Goal: Task Accomplishment & Management: Manage account settings

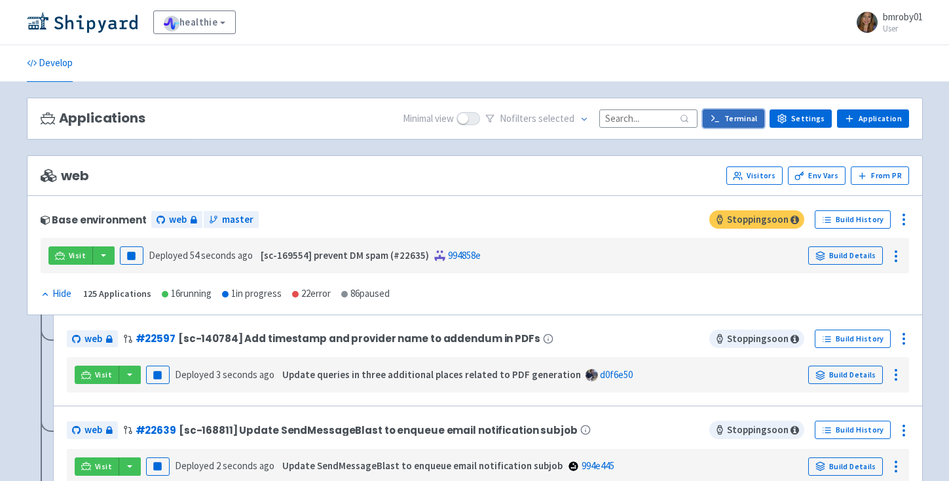
click at [720, 114] on icon at bounding box center [715, 118] width 10 height 10
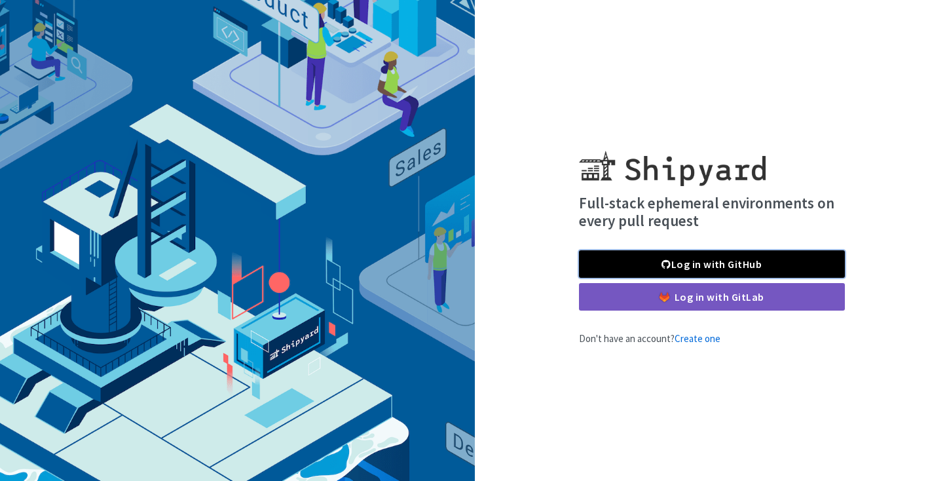
click at [686, 264] on link "Log in with GitHub" at bounding box center [712, 264] width 266 height 28
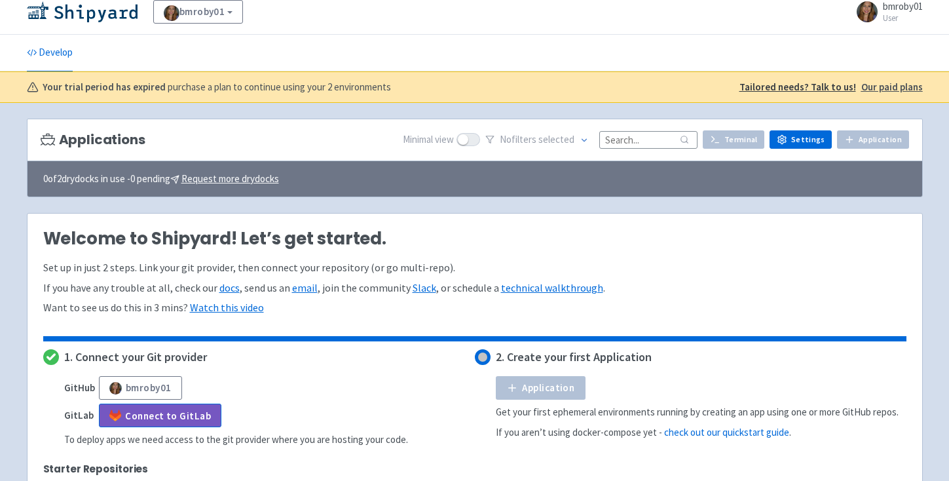
scroll to position [20, 0]
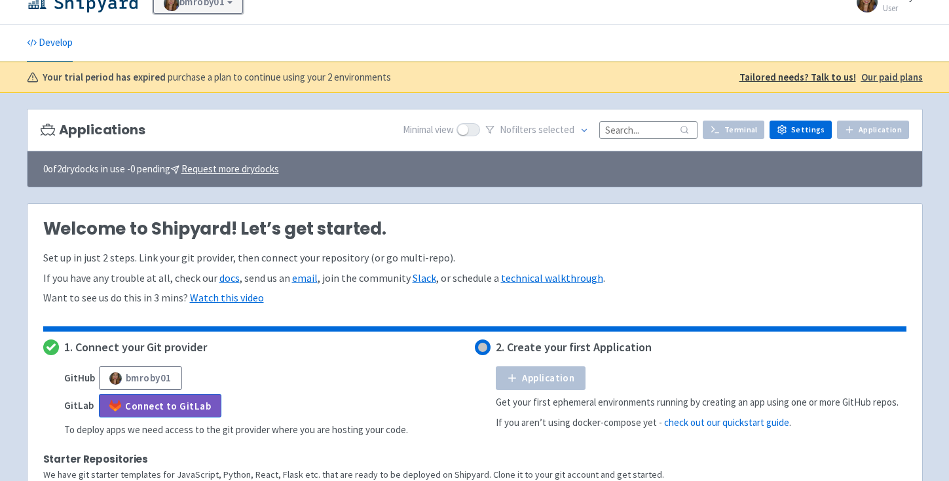
click at [213, 3] on link "bmroby01" at bounding box center [198, 2] width 90 height 24
click at [214, 37] on link "healthie" at bounding box center [214, 38] width 120 height 21
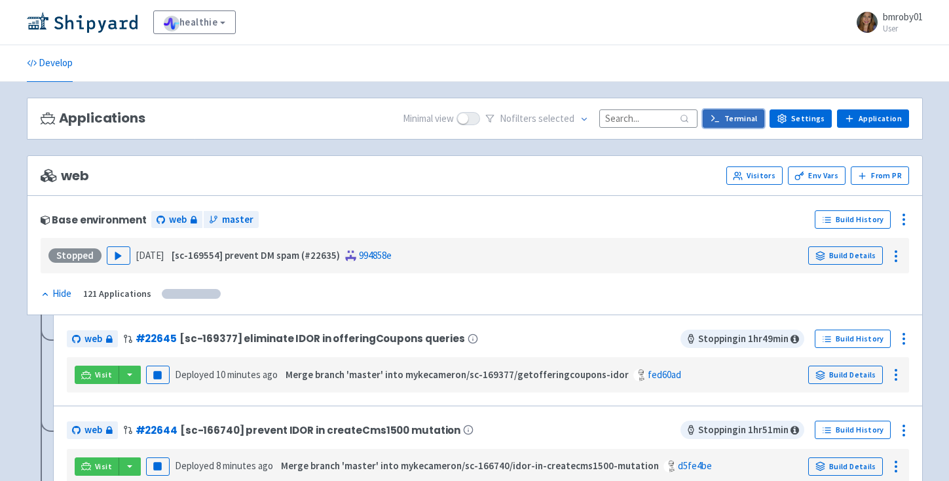
click at [735, 122] on link "Terminal" at bounding box center [734, 118] width 62 height 18
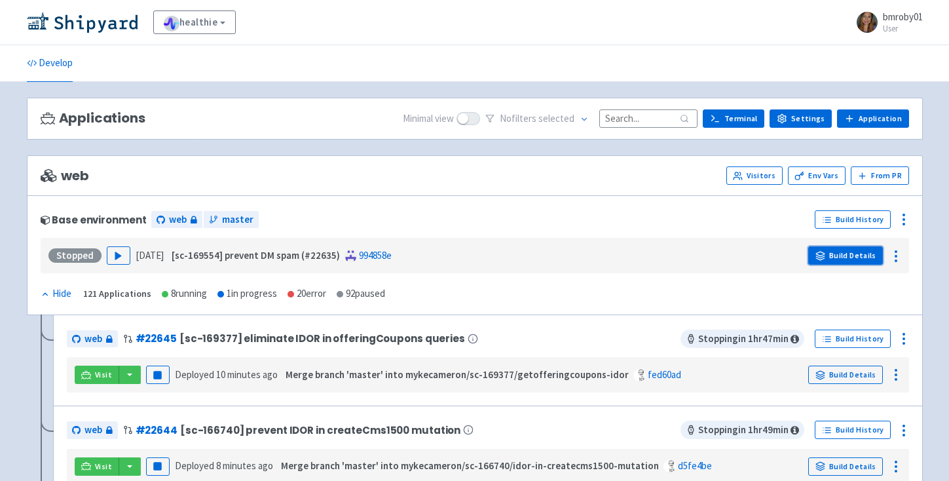
click at [845, 254] on link "Build Details" at bounding box center [845, 255] width 75 height 18
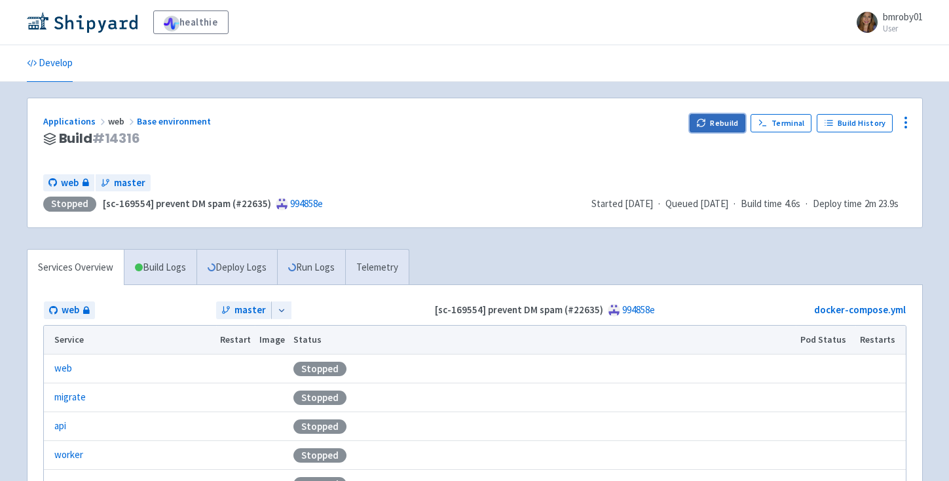
click at [722, 126] on button "Rebuild" at bounding box center [718, 123] width 56 height 18
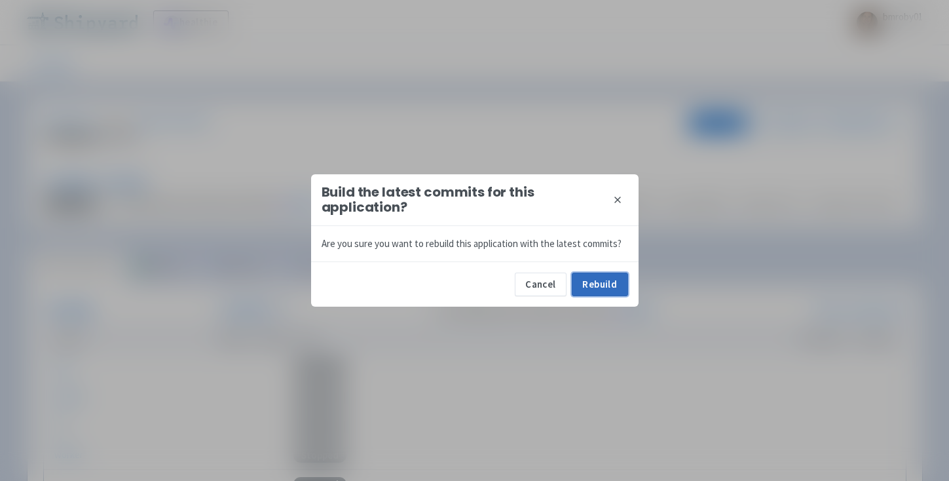
click at [589, 287] on button "Rebuild" at bounding box center [600, 284] width 56 height 24
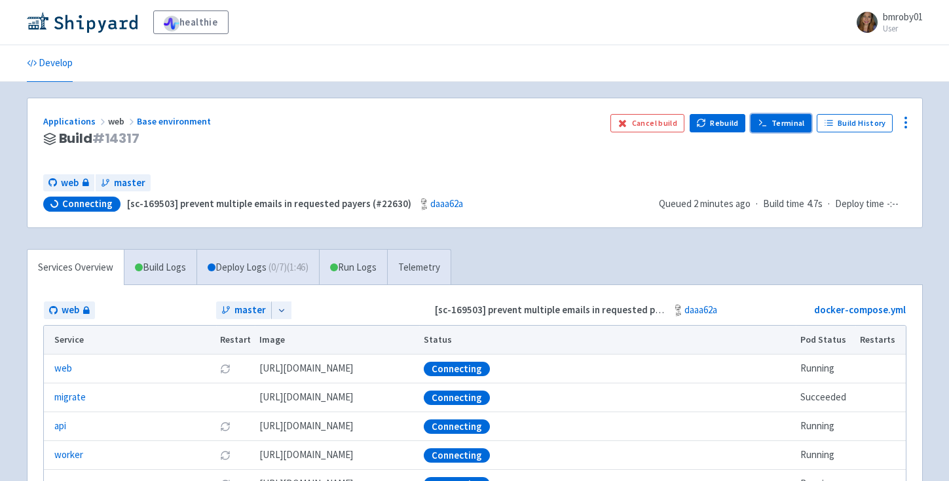
click at [793, 122] on link "Terminal" at bounding box center [780, 123] width 61 height 18
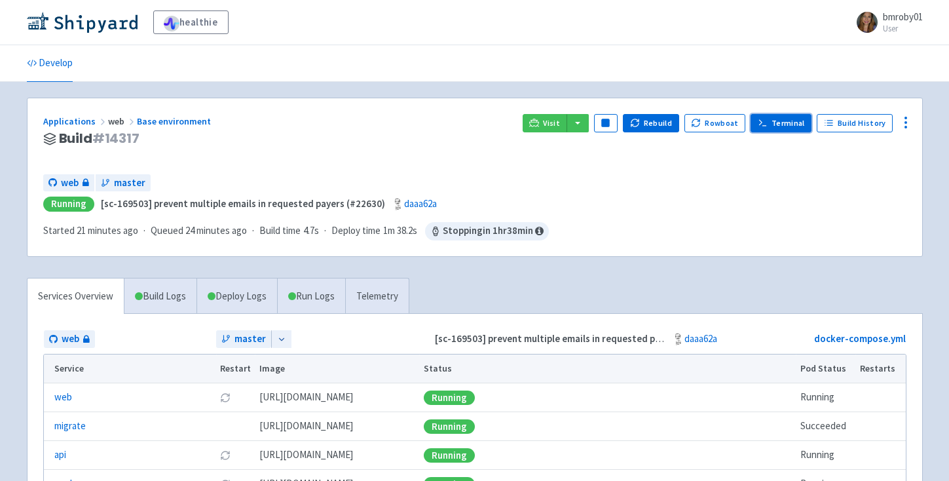
click at [782, 117] on link "Terminal" at bounding box center [780, 123] width 61 height 18
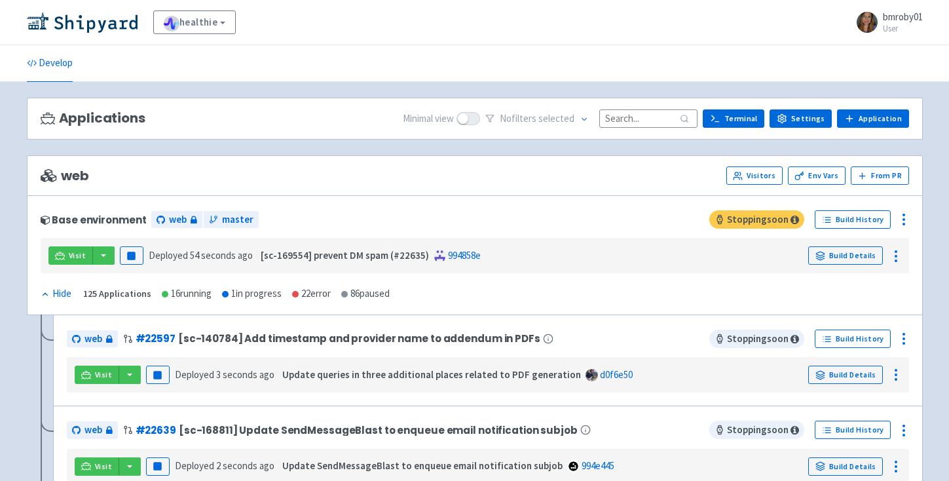
click at [625, 114] on input at bounding box center [648, 118] width 98 height 18
paste input "168405"
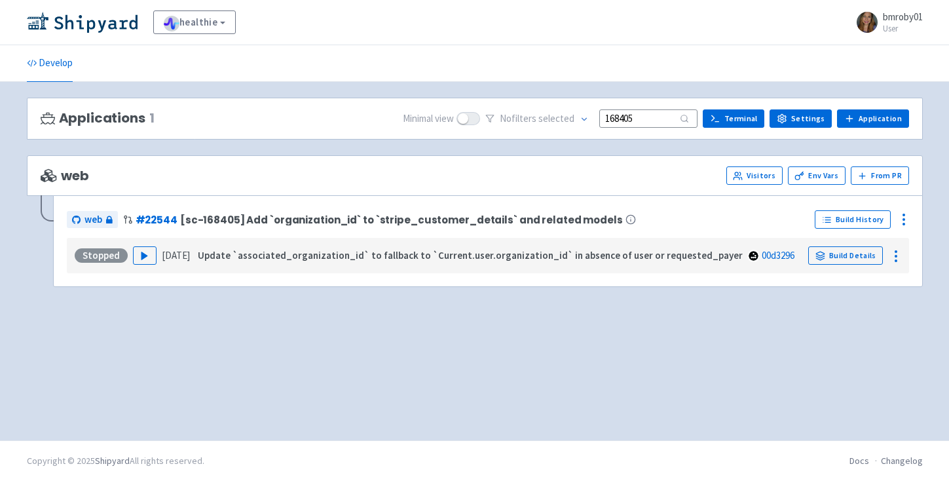
type input "168405"
click at [859, 255] on link "Build Details" at bounding box center [845, 255] width 75 height 18
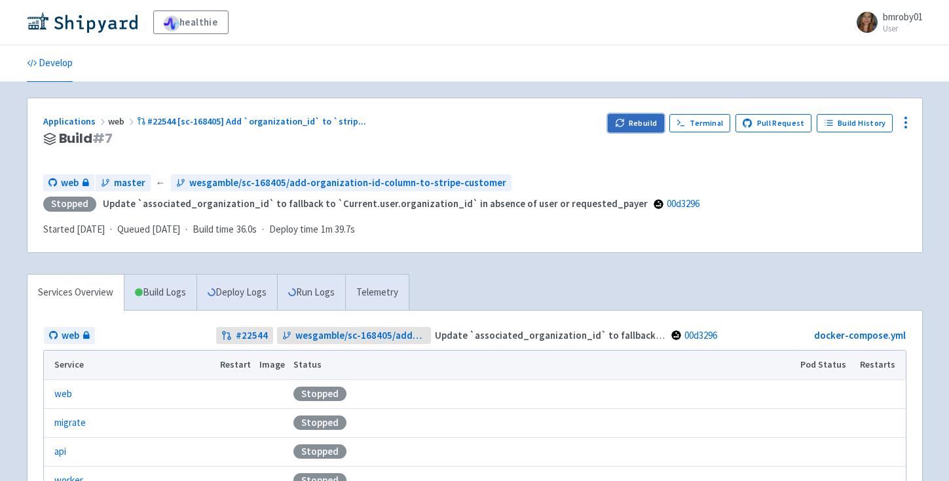
click at [653, 119] on button "Rebuild" at bounding box center [636, 123] width 56 height 18
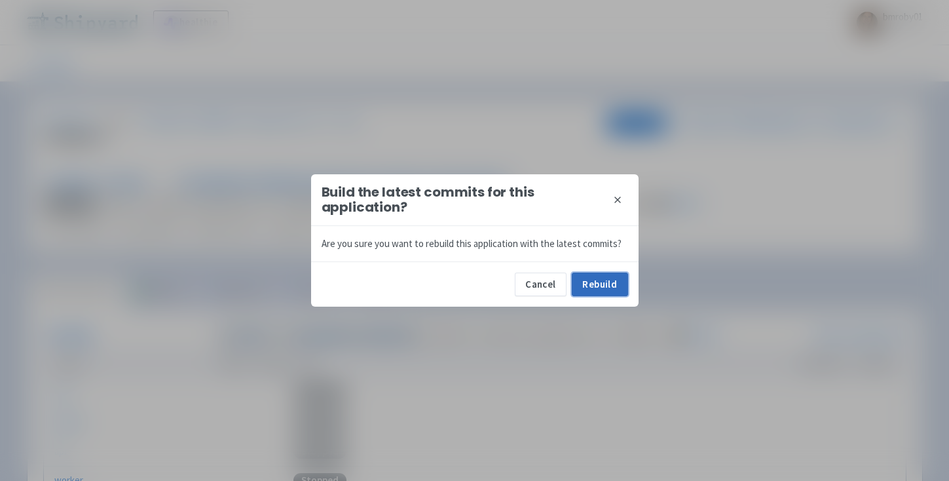
click at [606, 287] on button "Rebuild" at bounding box center [600, 284] width 56 height 24
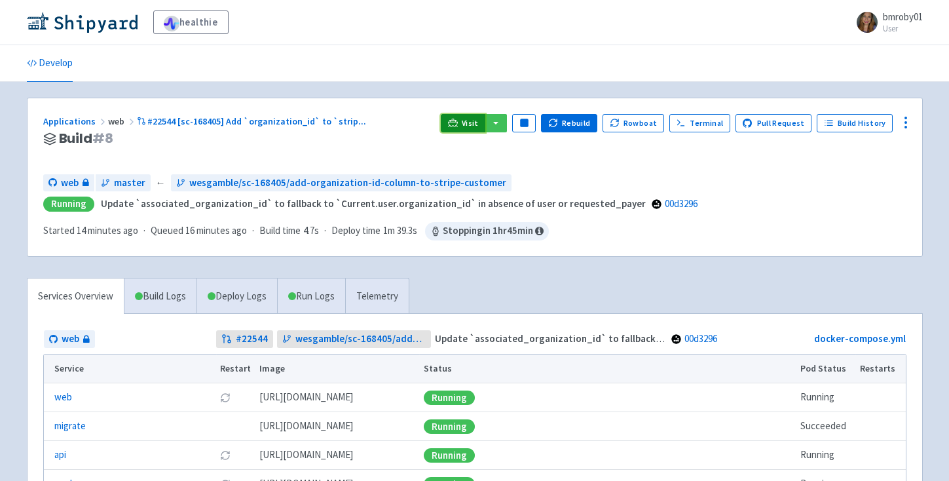
click at [467, 126] on link "Visit" at bounding box center [463, 123] width 45 height 18
click at [895, 14] on span "bmroby01" at bounding box center [903, 16] width 40 height 12
click at [887, 50] on link "Profile" at bounding box center [886, 56] width 75 height 20
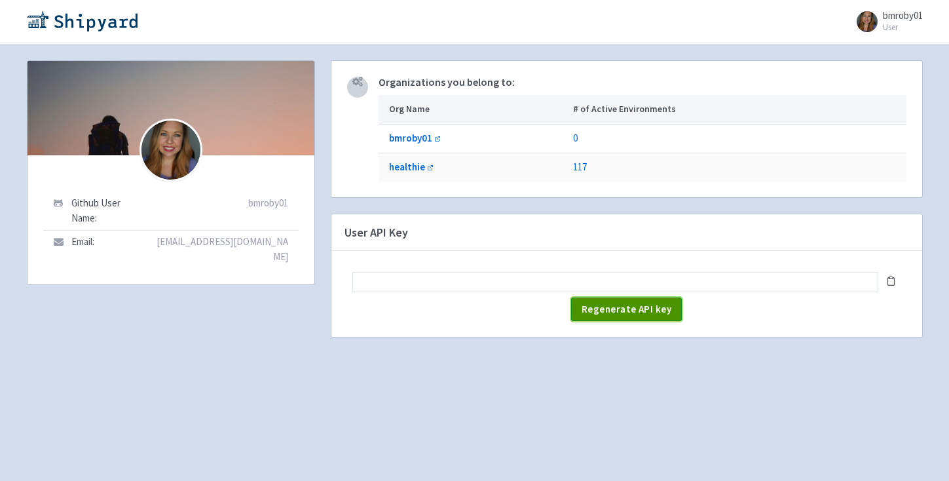
click at [612, 306] on span "Regenerate API key" at bounding box center [627, 309] width 90 height 12
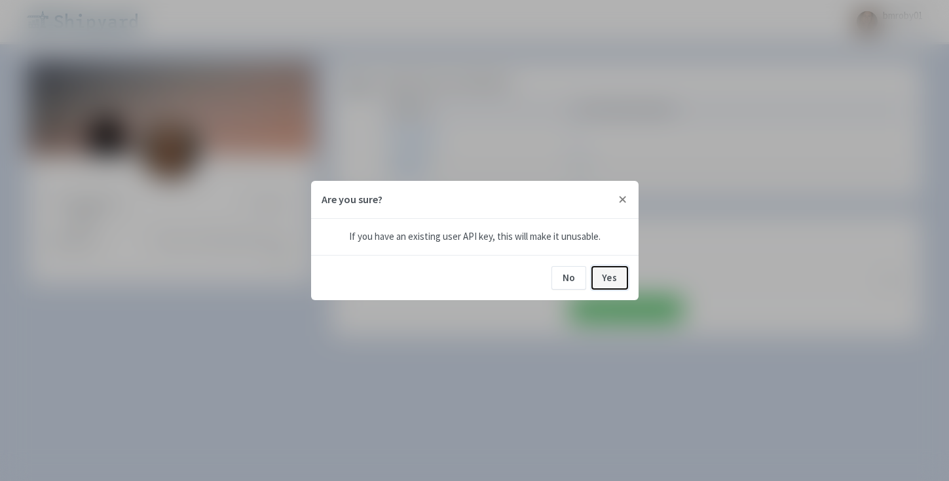
click at [607, 273] on button "Yes" at bounding box center [609, 278] width 37 height 24
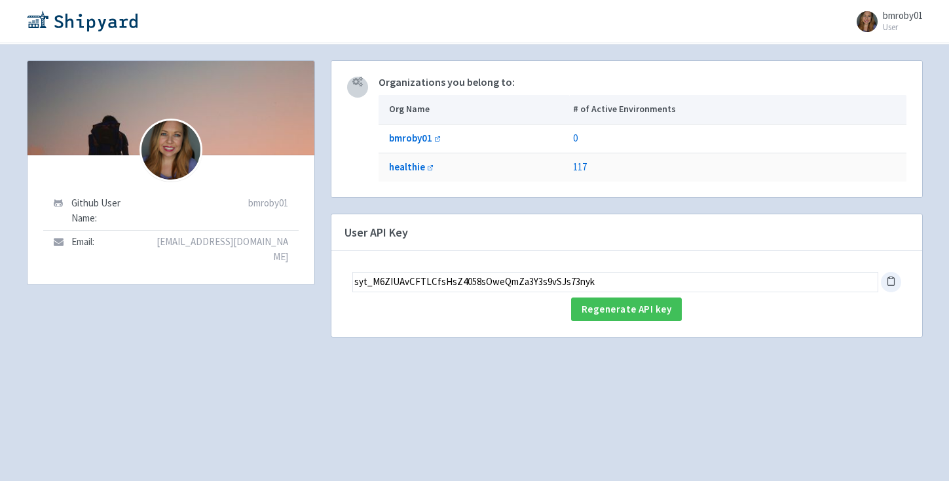
click at [892, 276] on icon at bounding box center [891, 281] width 10 height 10
click at [891, 280] on icon at bounding box center [891, 281] width 10 height 10
click at [415, 163] on b "healthie" at bounding box center [407, 166] width 36 height 12
click at [405, 136] on b "bmroby01" at bounding box center [410, 138] width 43 height 12
click at [587, 170] on link "117" at bounding box center [580, 166] width 14 height 12
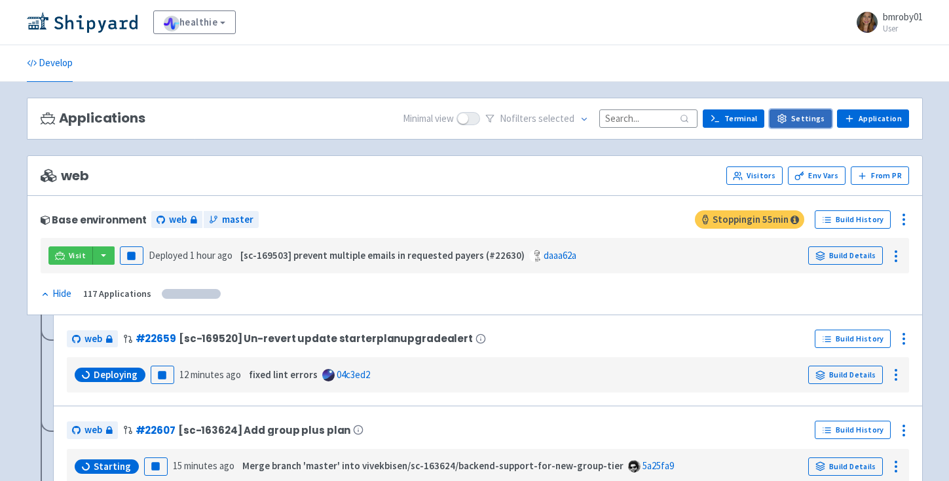
click at [805, 119] on link "Settings" at bounding box center [800, 118] width 62 height 18
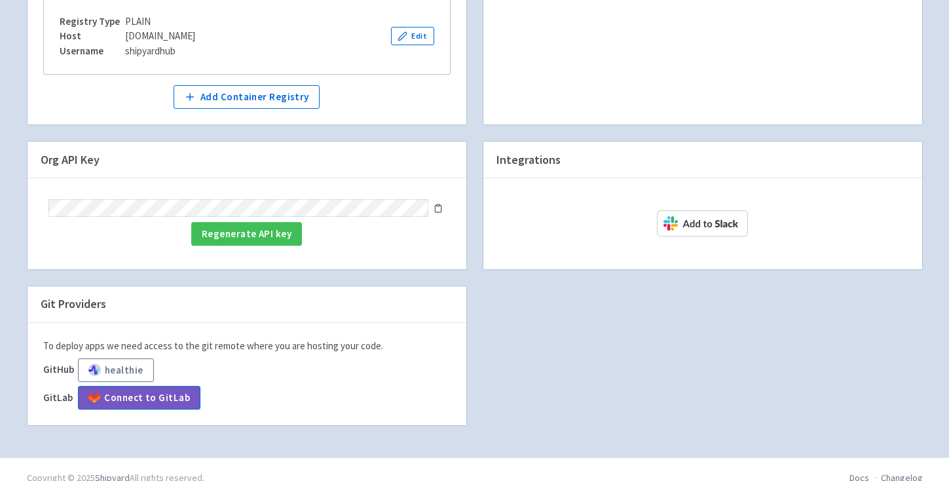
scroll to position [360, 0]
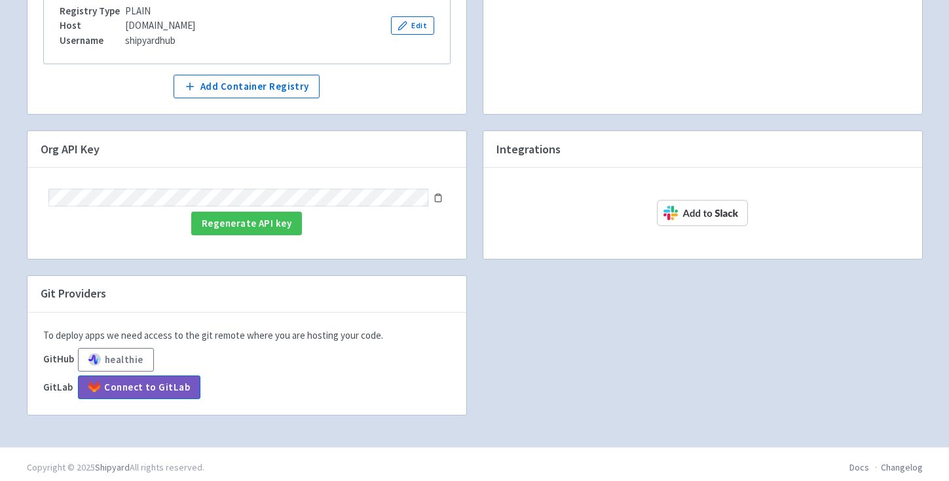
click at [441, 196] on icon at bounding box center [438, 197] width 6 height 7
